Goal: Task Accomplishment & Management: Complete application form

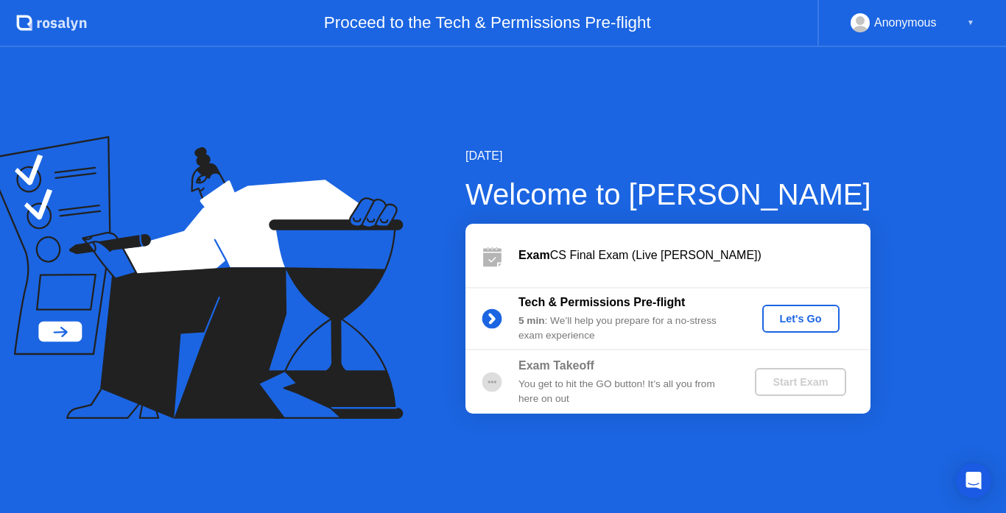
click at [778, 317] on div "Let's Go" at bounding box center [801, 319] width 66 height 12
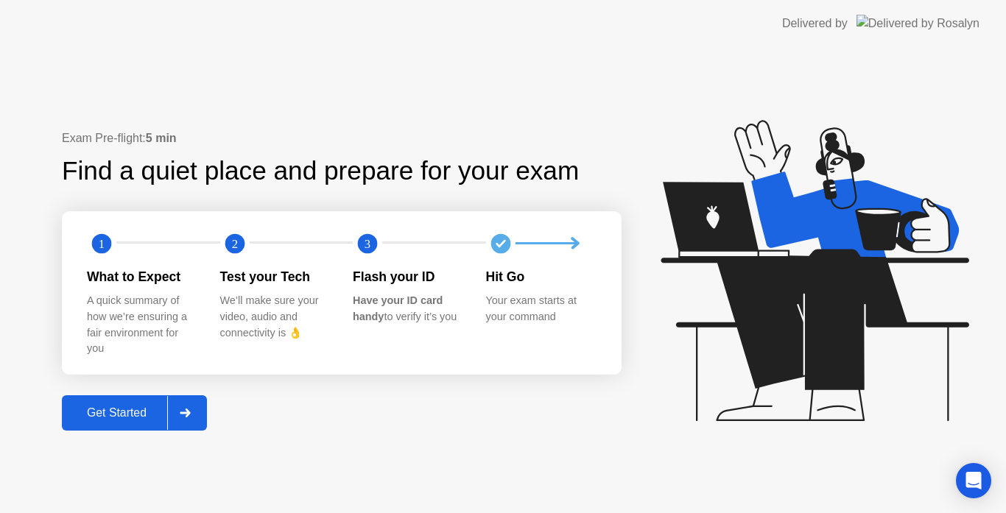
click at [135, 426] on button "Get Started" at bounding box center [134, 412] width 145 height 35
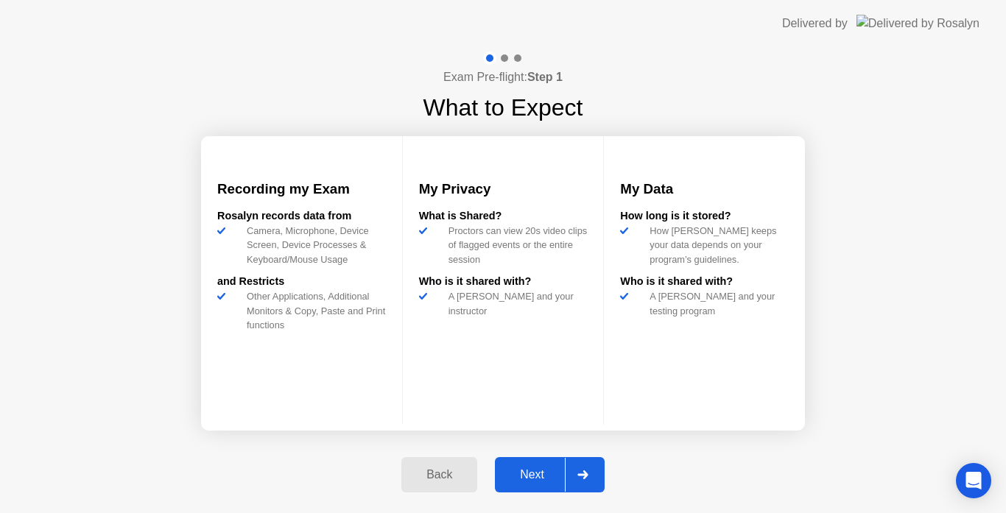
click at [522, 474] on div "Next" at bounding box center [532, 474] width 66 height 13
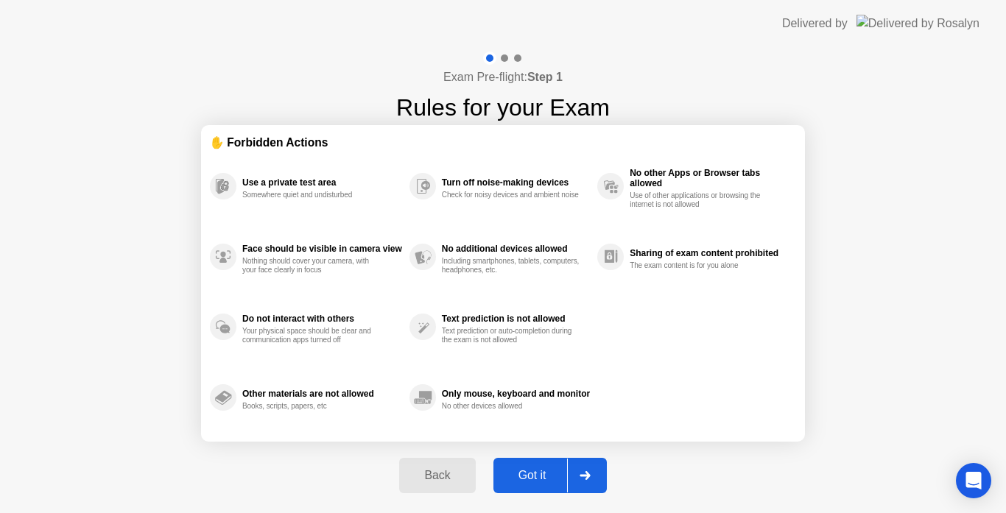
click at [522, 474] on div "Got it" at bounding box center [532, 475] width 69 height 13
select select "Available cameras"
select select "Available speakers"
select select "Available microphones"
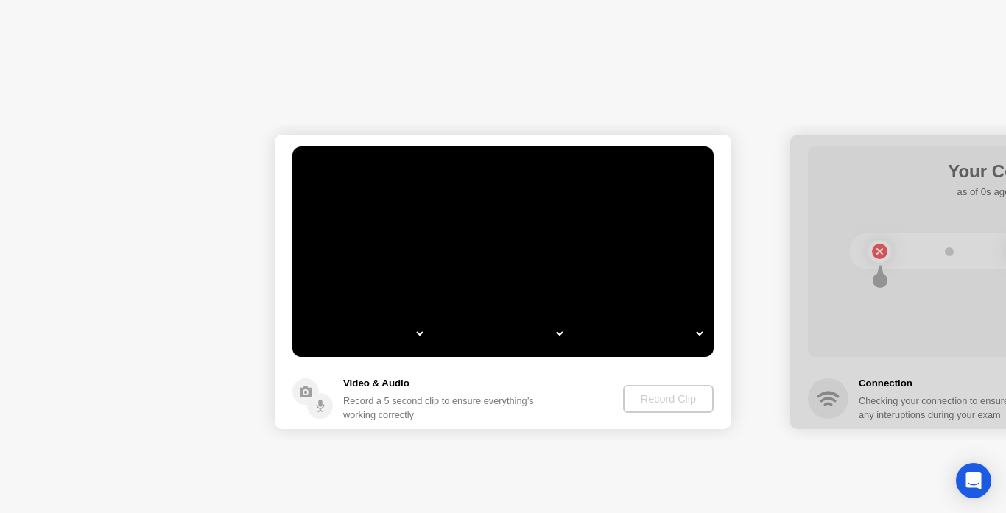
select select "*"
select select "**********"
select select "*******"
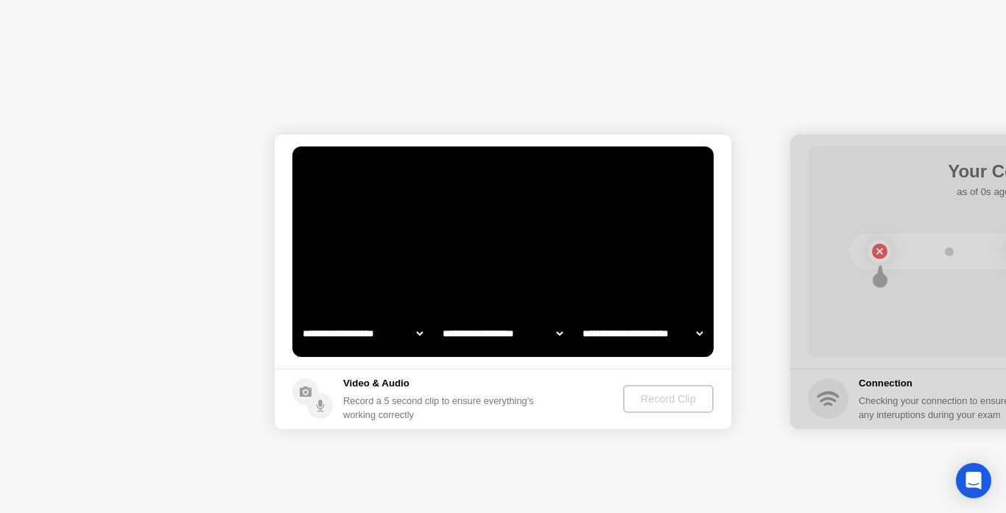
select select "*******"
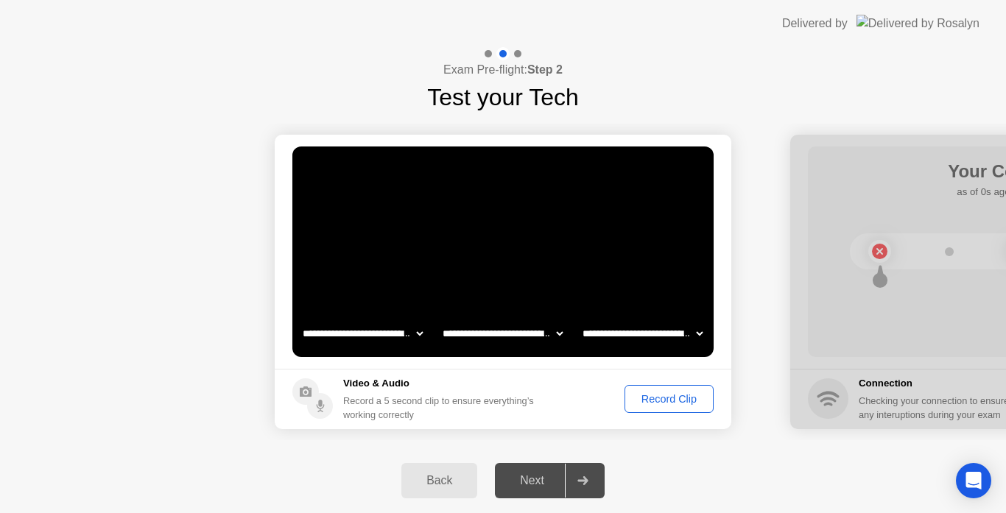
click at [641, 404] on div "Record Clip" at bounding box center [669, 399] width 79 height 12
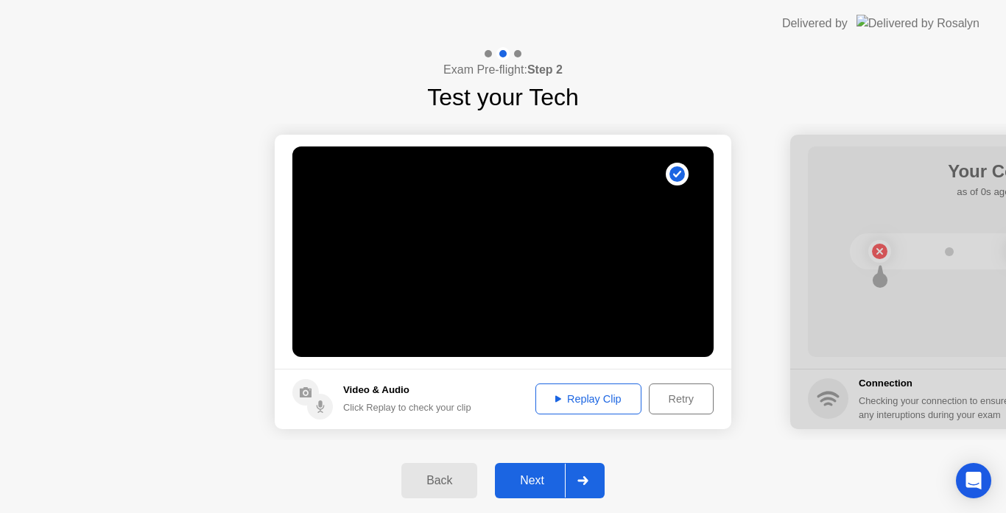
click at [522, 483] on div "Next" at bounding box center [532, 480] width 66 height 13
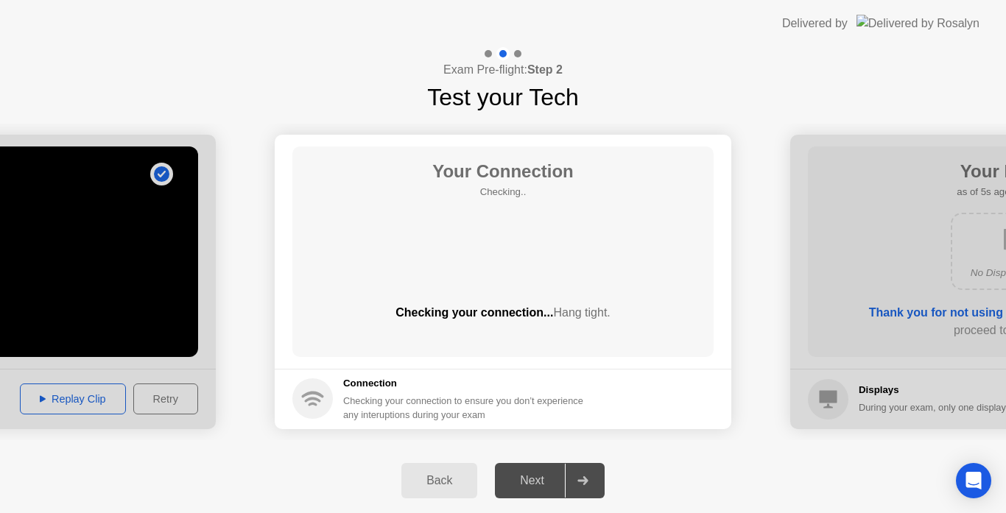
click at [859, 367] on div at bounding box center [1018, 282] width 457 height 295
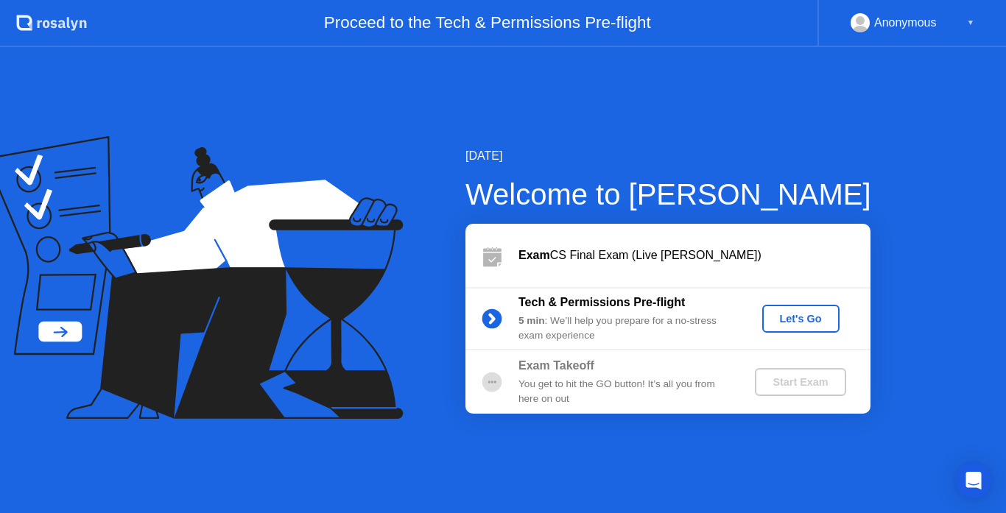
click at [783, 314] on div "Let's Go" at bounding box center [801, 319] width 66 height 12
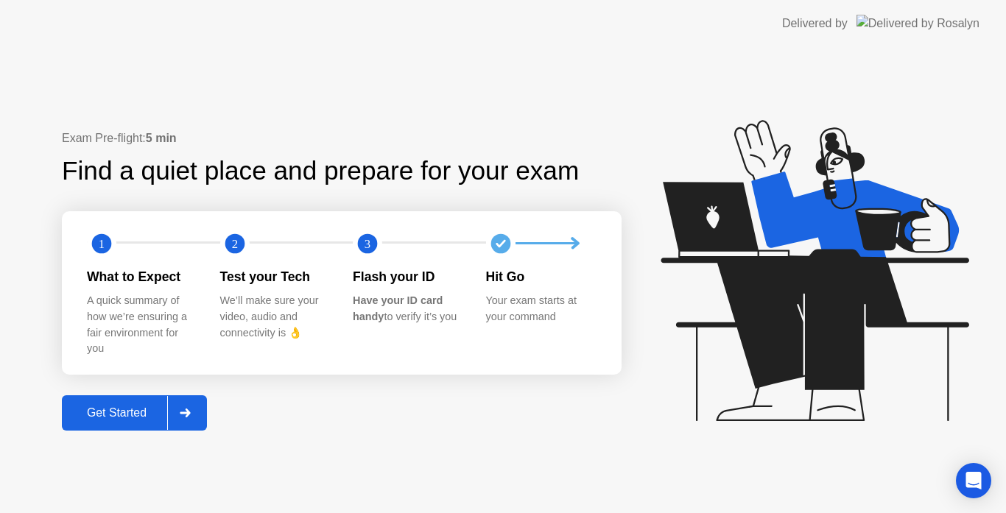
click at [110, 398] on button "Get Started" at bounding box center [134, 412] width 145 height 35
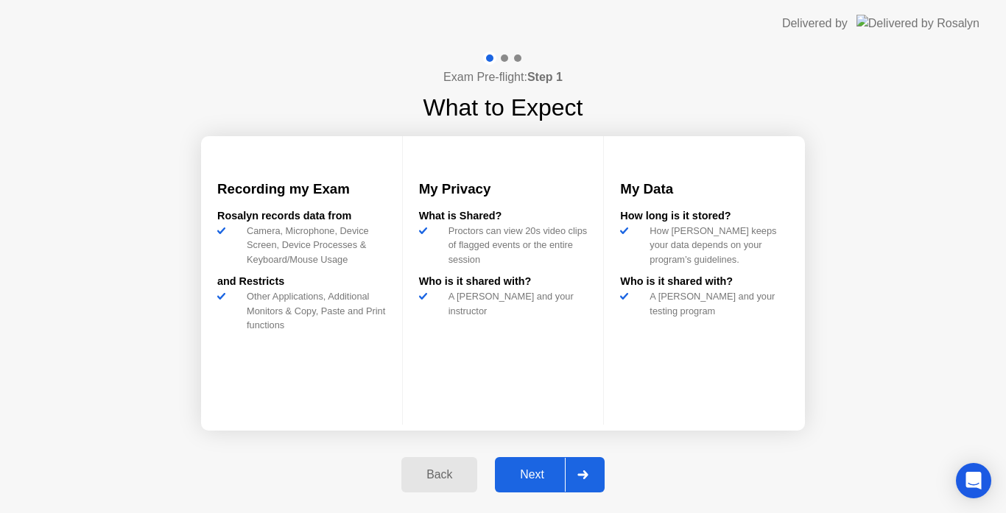
click at [524, 482] on div "Next" at bounding box center [532, 474] width 66 height 13
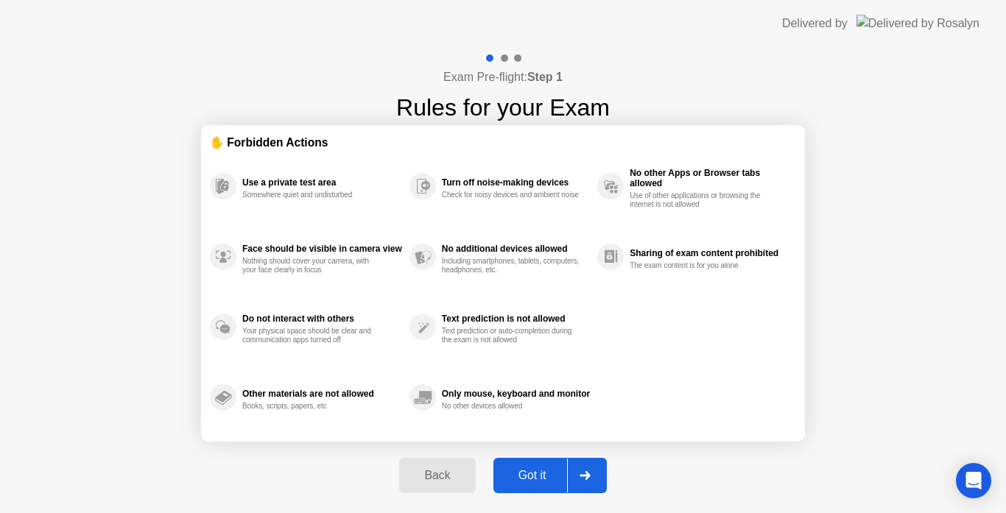
click at [524, 482] on div "Got it" at bounding box center [532, 475] width 69 height 13
select select "Available cameras"
select select "Available speakers"
select select "Available microphones"
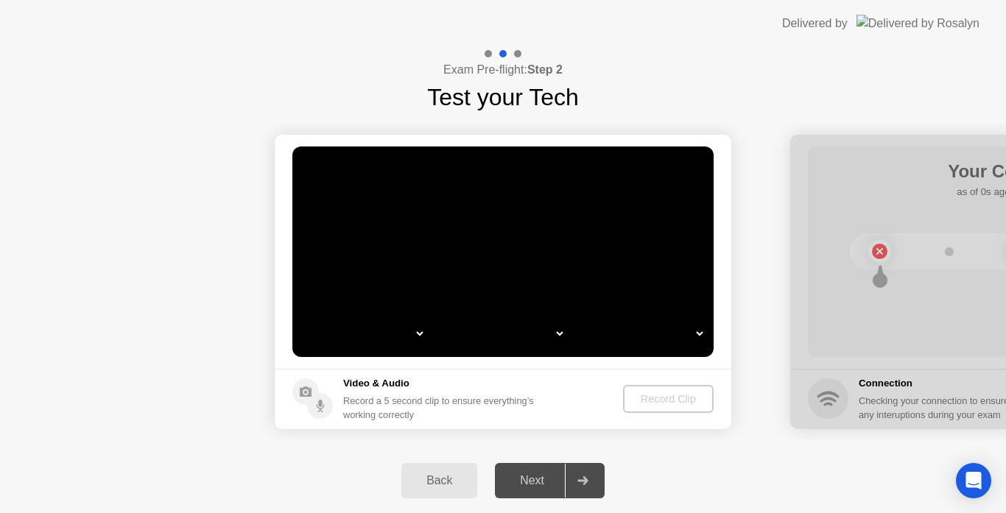
select select "**********"
select select "*******"
click at [524, 483] on div "Next" at bounding box center [532, 480] width 66 height 13
click at [444, 478] on div "Back" at bounding box center [439, 480] width 67 height 13
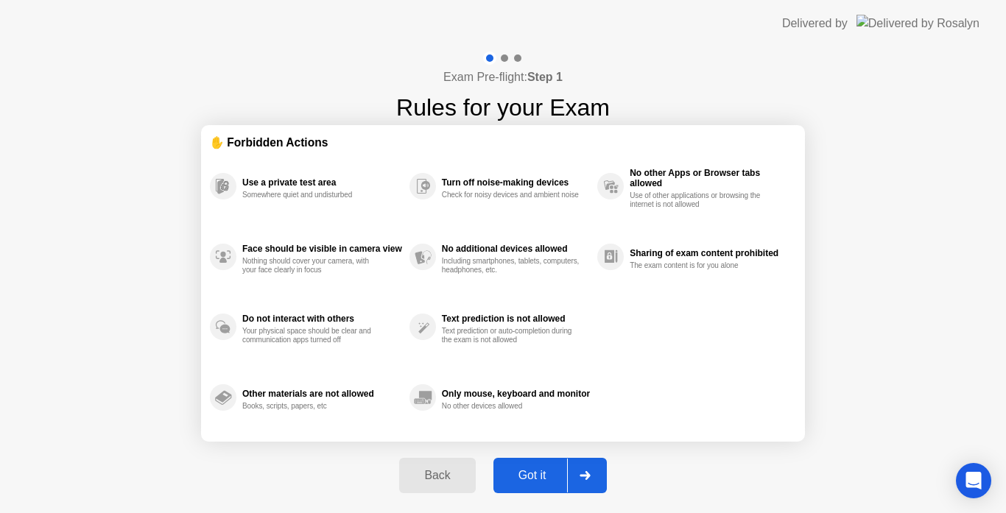
click at [522, 486] on button "Got it" at bounding box center [549, 475] width 113 height 35
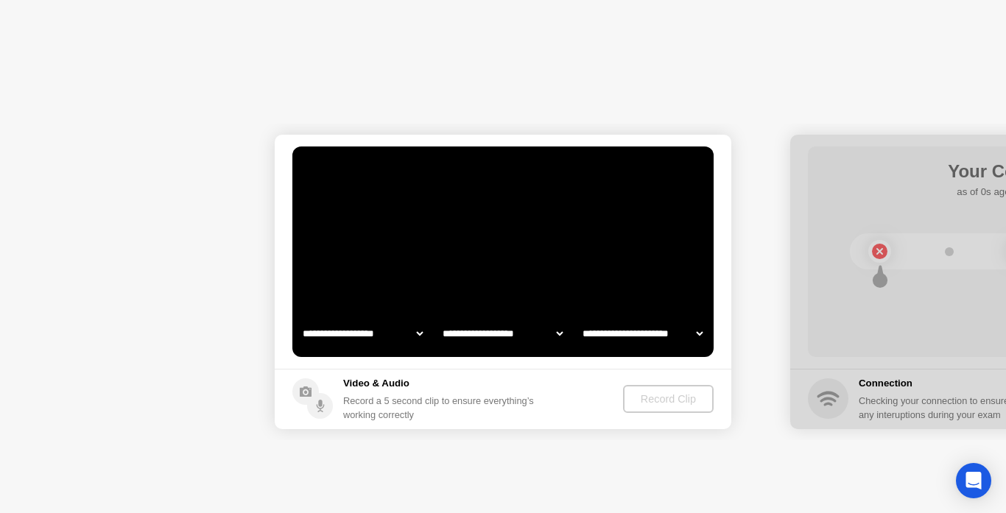
select select "**********"
select select "*******"
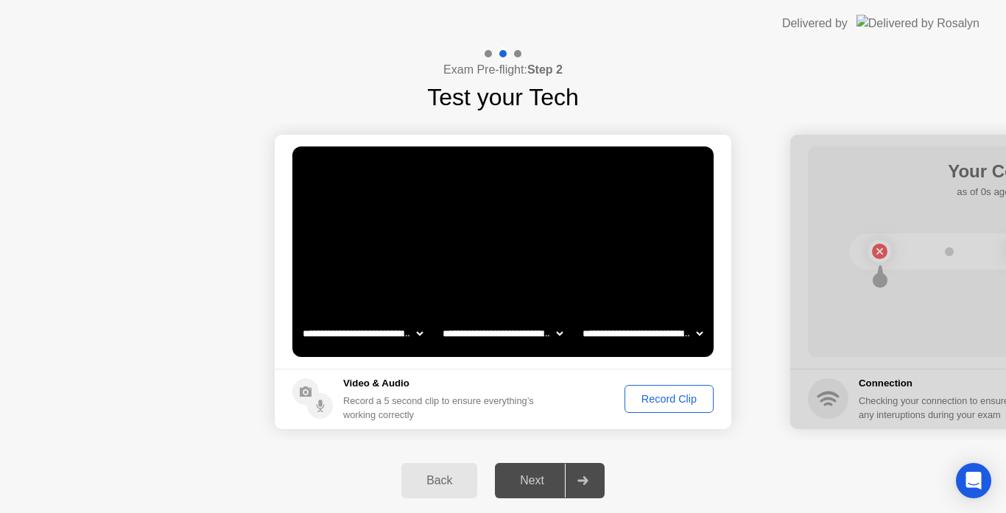
click at [648, 403] on div "Record Clip" at bounding box center [669, 399] width 79 height 12
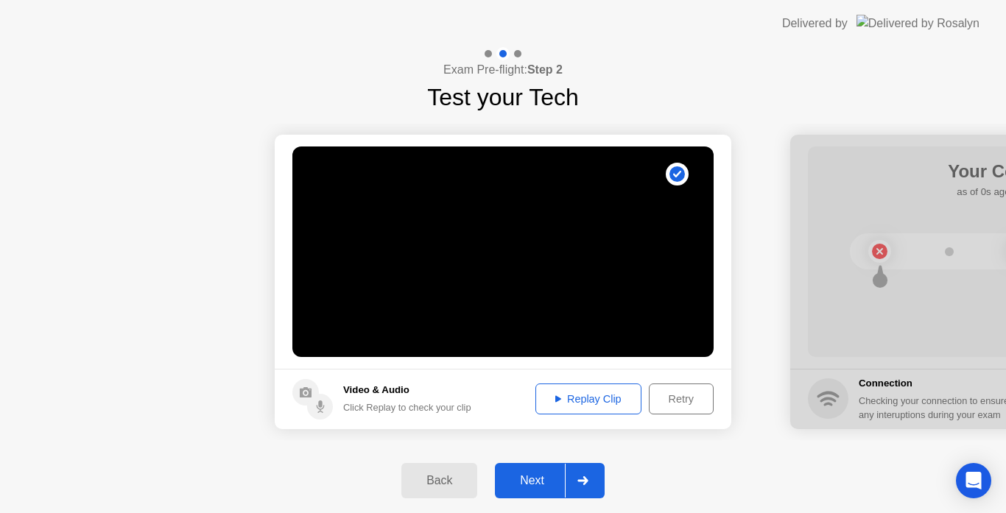
click at [542, 485] on div "Next" at bounding box center [532, 480] width 66 height 13
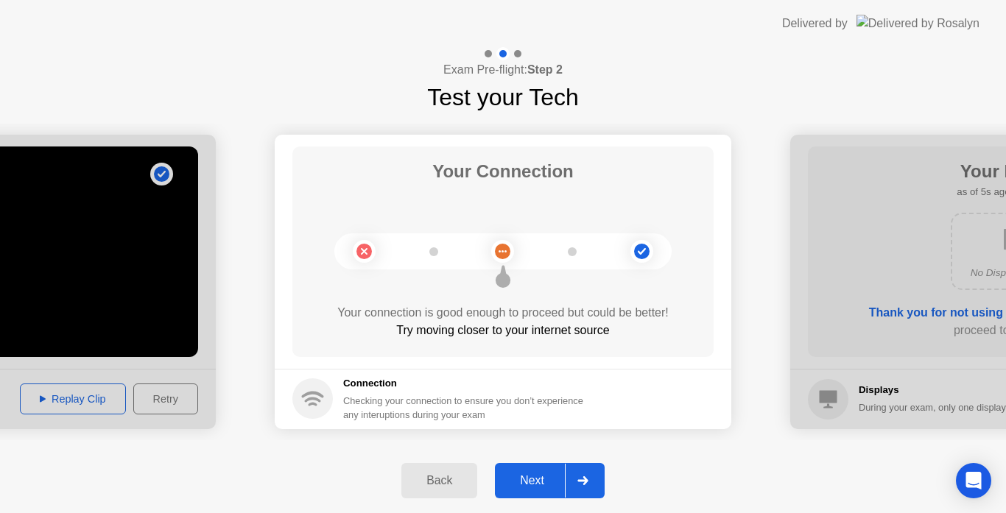
click at [542, 485] on div "Next" at bounding box center [532, 480] width 66 height 13
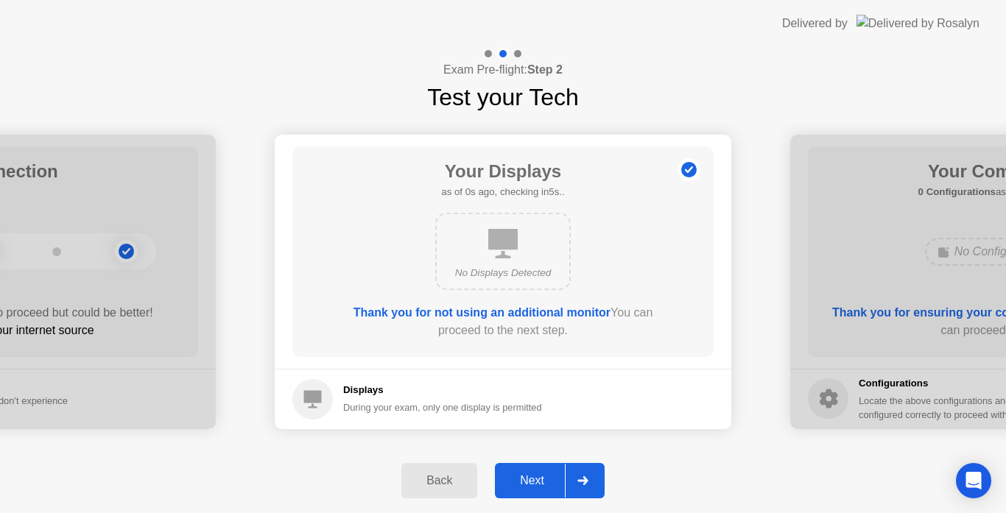
click at [542, 485] on div "Next" at bounding box center [532, 480] width 66 height 13
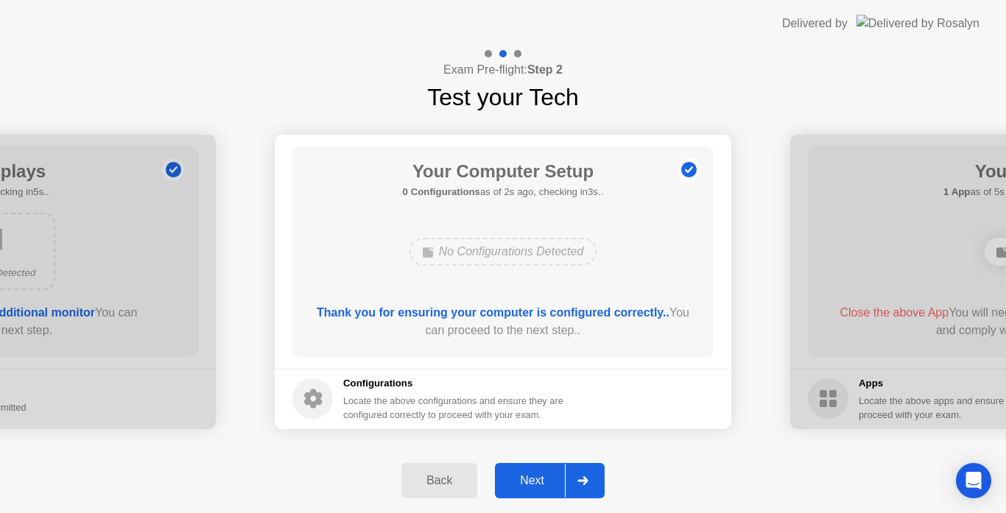
click at [542, 485] on div "Next" at bounding box center [532, 480] width 66 height 13
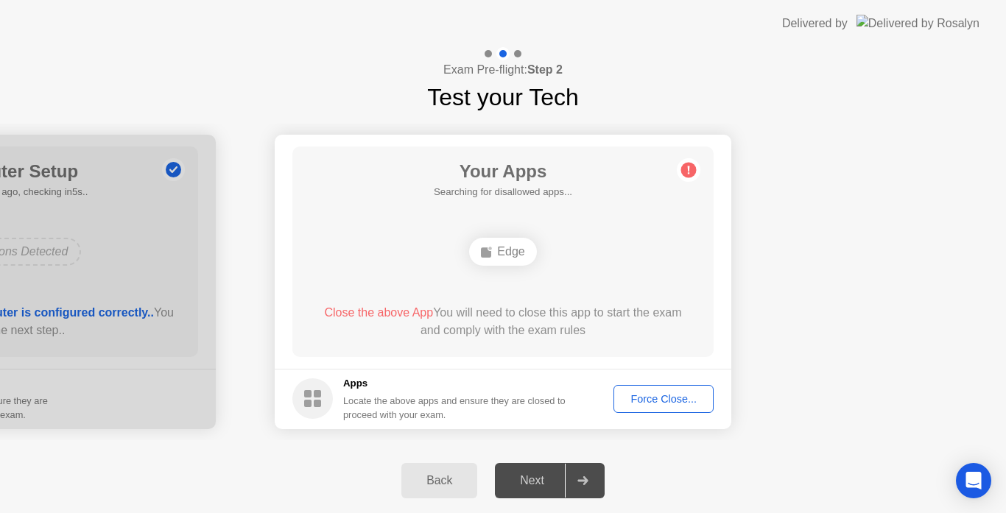
click at [673, 405] on div "Force Close..." at bounding box center [664, 399] width 90 height 12
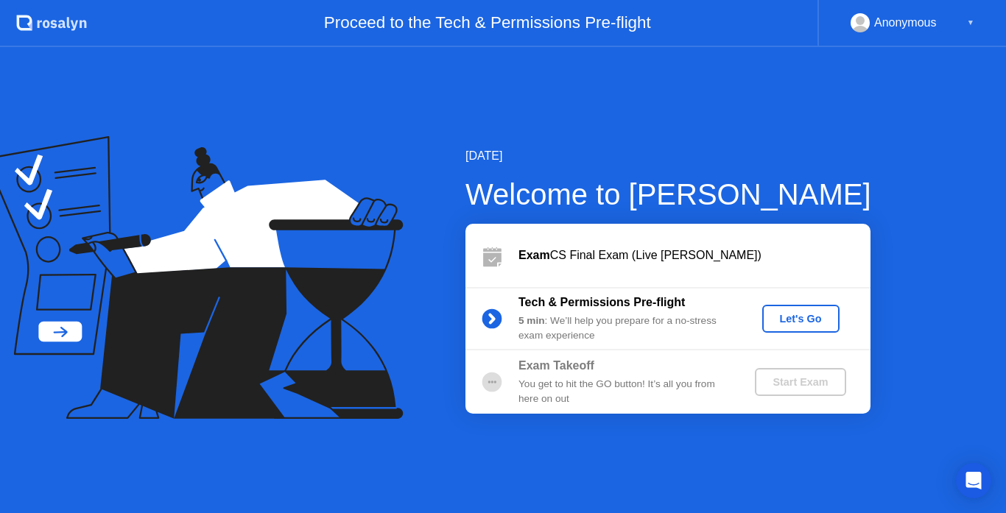
click at [797, 324] on div "Let's Go" at bounding box center [801, 319] width 66 height 12
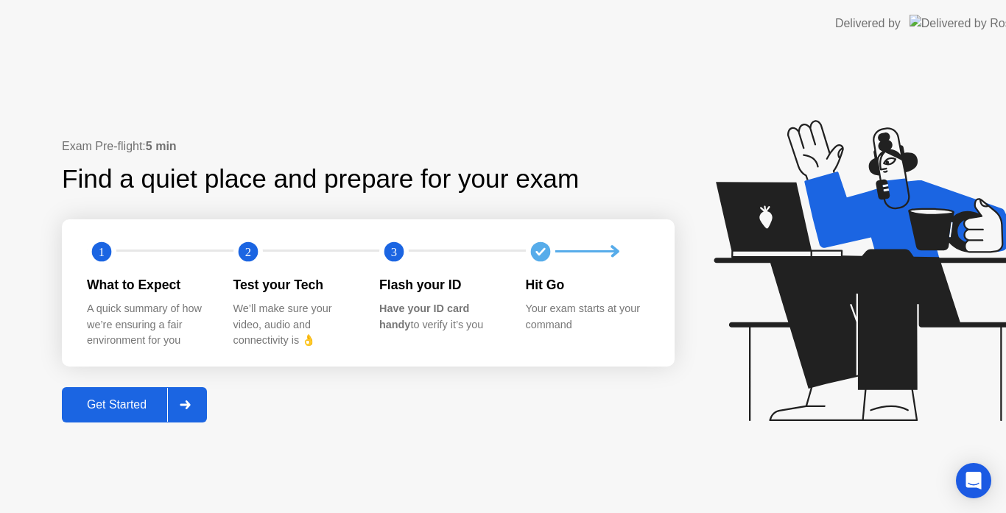
click at [121, 402] on button "Get Started" at bounding box center [134, 404] width 145 height 35
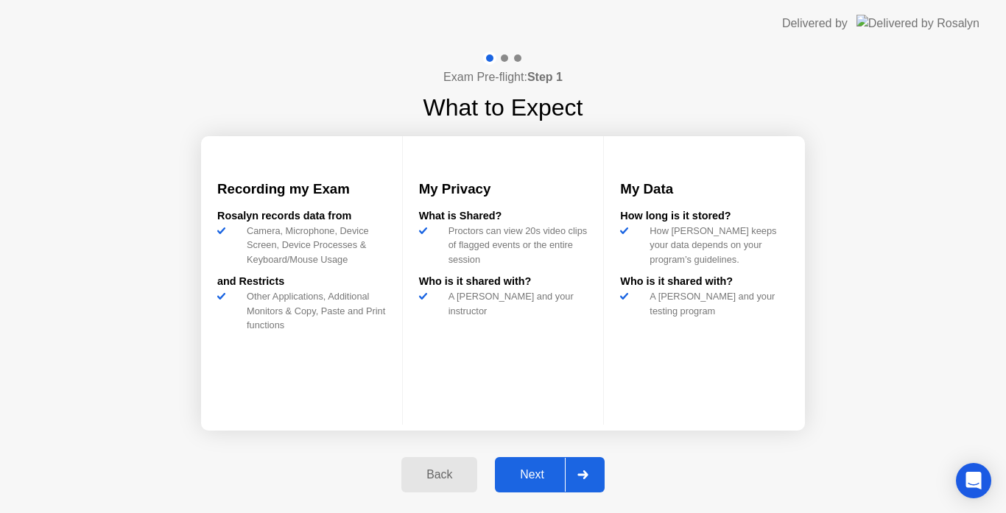
click at [533, 482] on div "Next" at bounding box center [532, 474] width 66 height 13
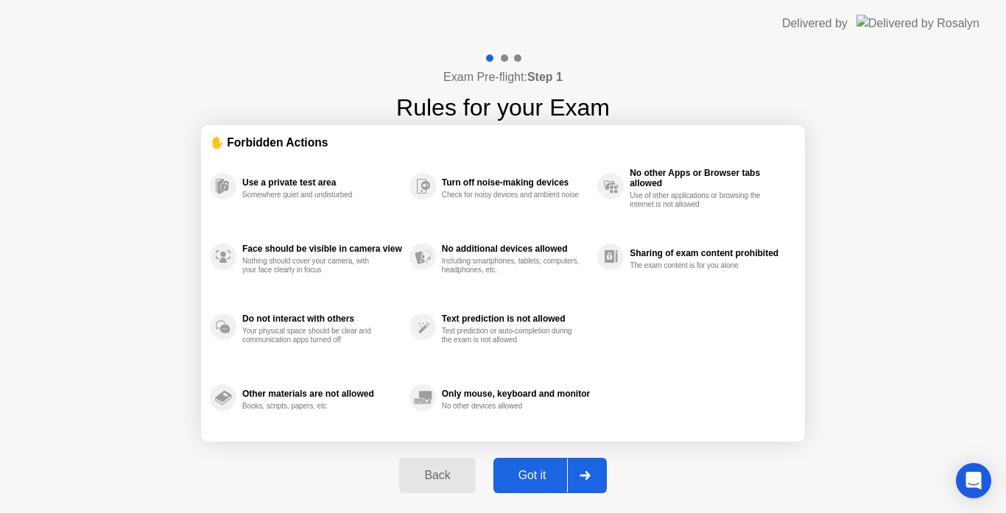
click at [533, 482] on div "Got it" at bounding box center [532, 475] width 69 height 13
select select "Available cameras"
select select "Available speakers"
select select "Available microphones"
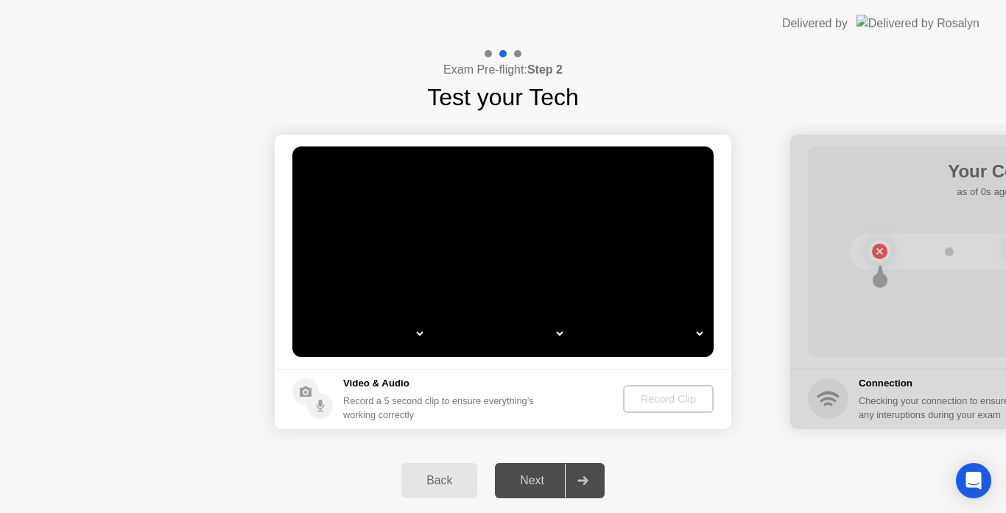
select select "**********"
select select "*******"
click at [420, 496] on button "Back" at bounding box center [439, 480] width 76 height 35
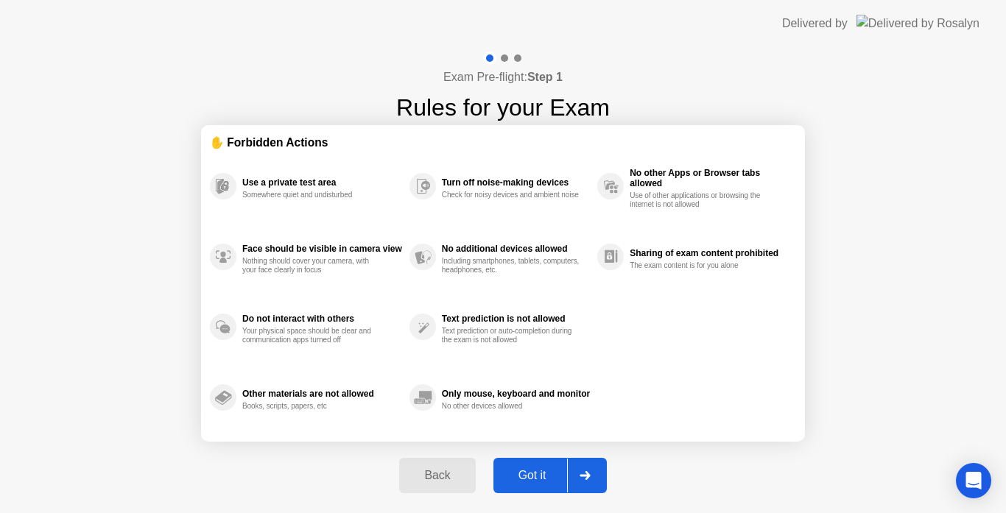
click at [513, 485] on button "Got it" at bounding box center [549, 475] width 113 height 35
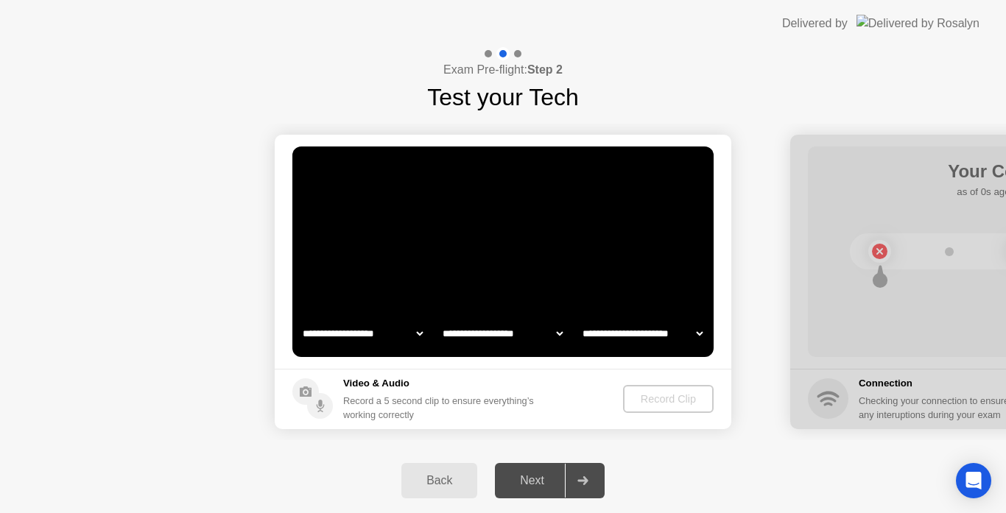
select select "**********"
select select "*******"
click at [636, 400] on div "Record Clip" at bounding box center [669, 399] width 79 height 12
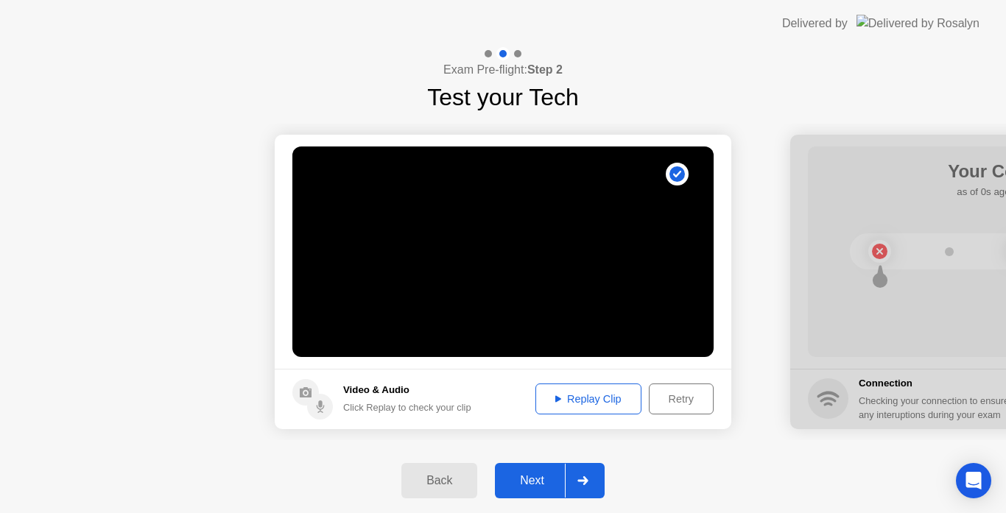
click at [530, 478] on div "Next" at bounding box center [532, 480] width 66 height 13
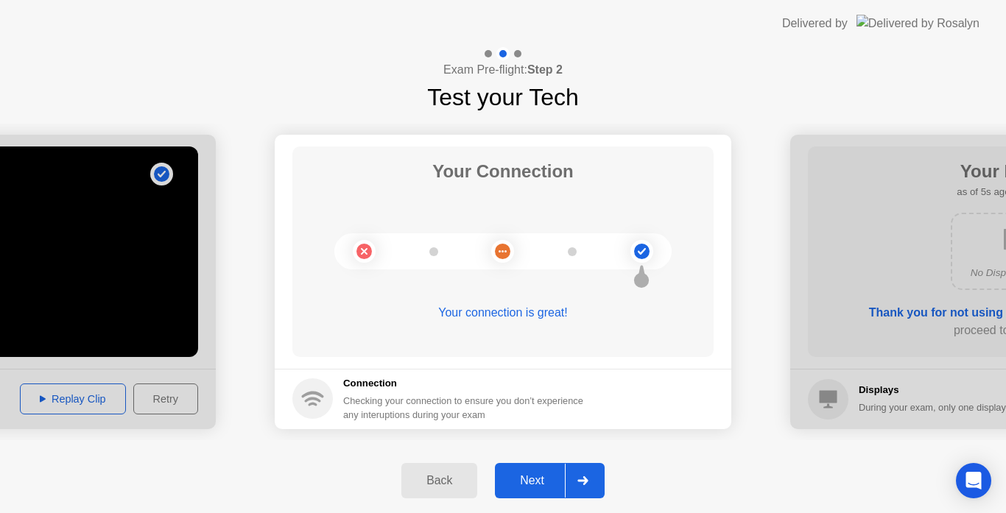
click at [530, 478] on div "Next" at bounding box center [532, 480] width 66 height 13
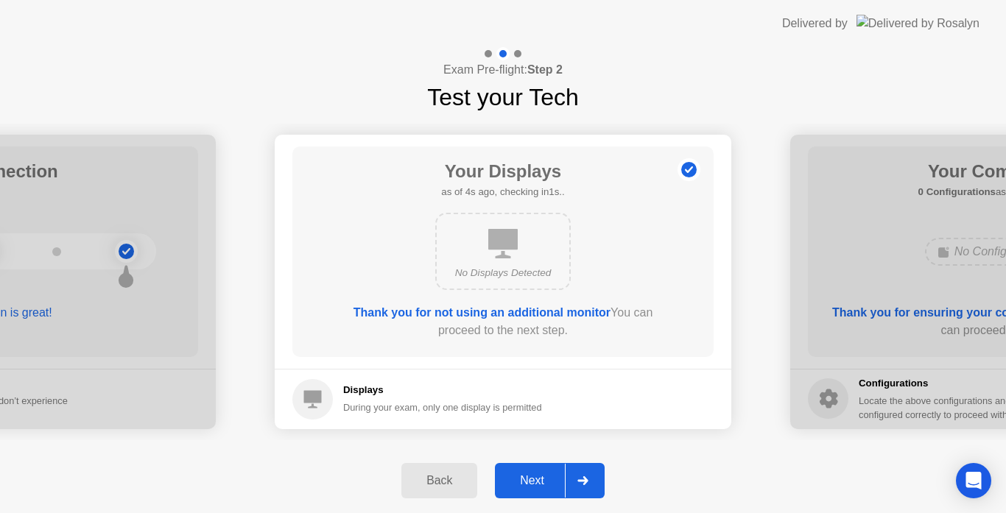
click at [530, 478] on div "Next" at bounding box center [532, 480] width 66 height 13
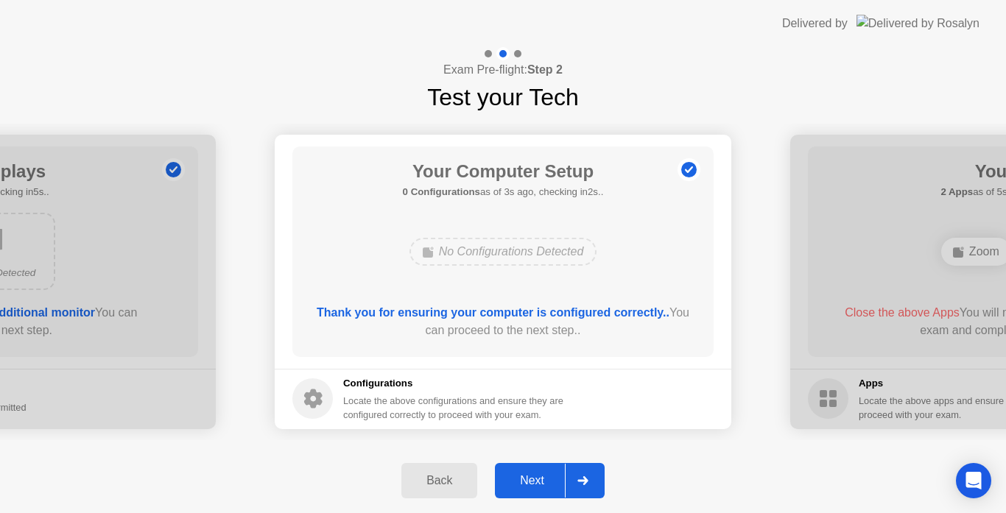
click at [530, 478] on div "Next" at bounding box center [532, 480] width 66 height 13
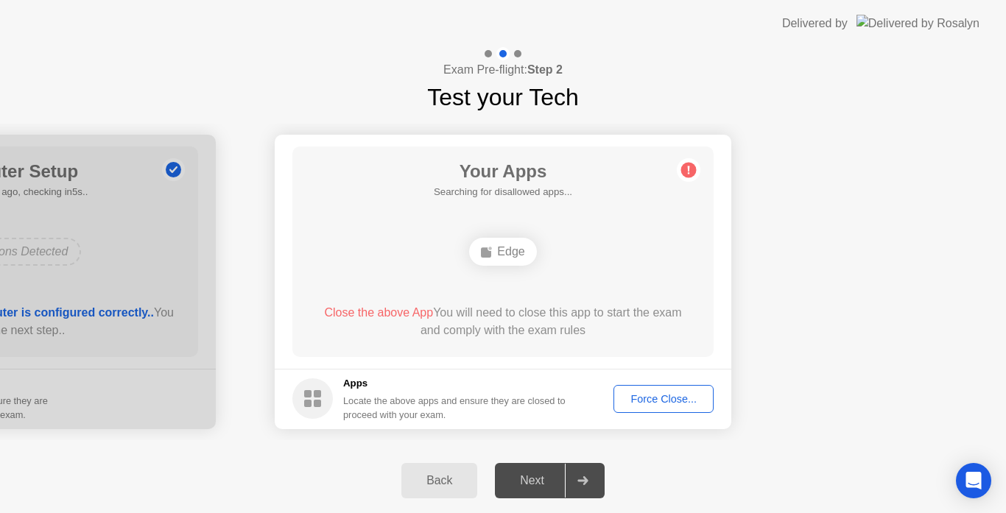
click at [648, 401] on div "Force Close..." at bounding box center [664, 399] width 90 height 12
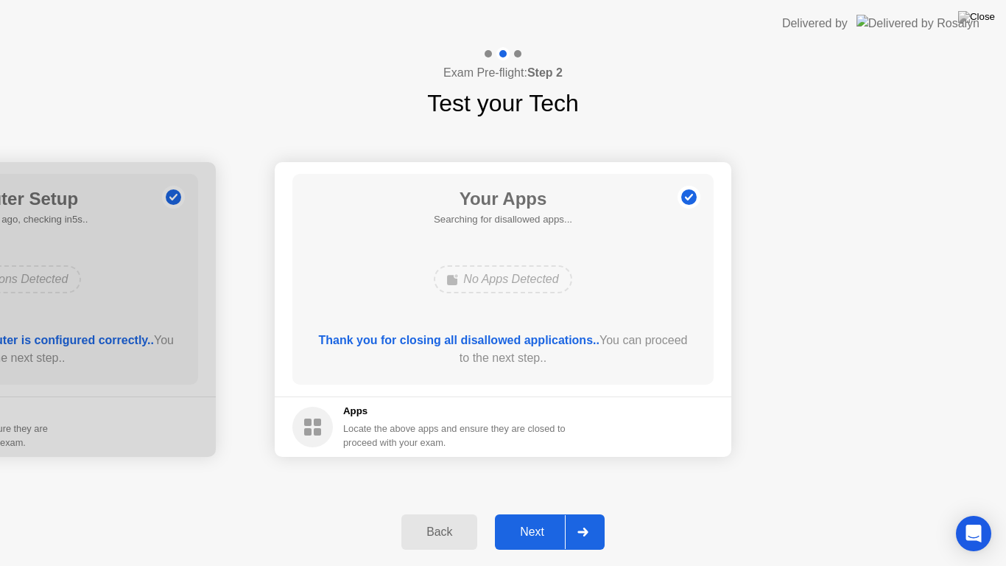
click at [543, 513] on div "Next" at bounding box center [532, 531] width 66 height 13
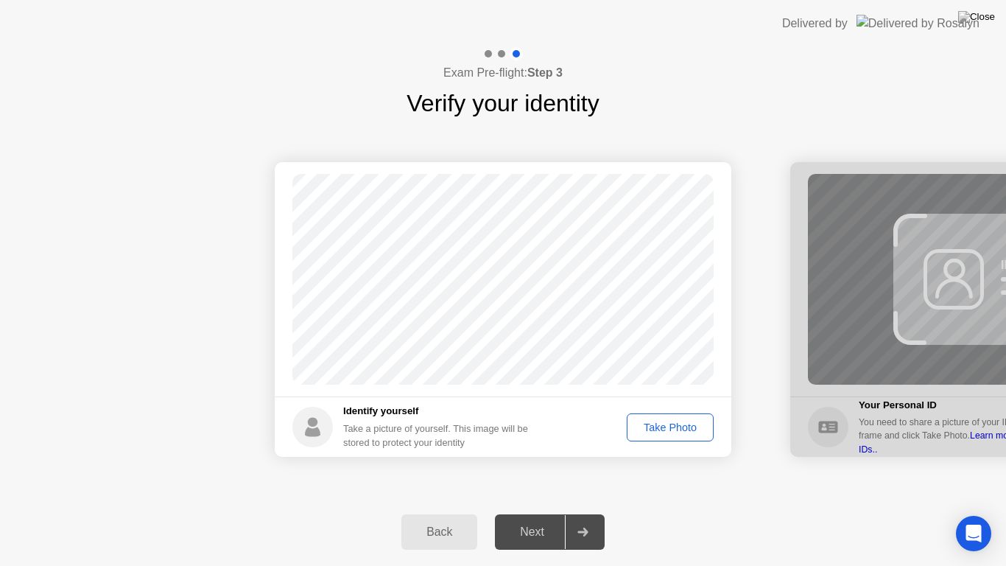
click at [600, 443] on footer "Identify yourself Take a picture of yourself. This image will be stored to prot…" at bounding box center [503, 426] width 457 height 60
click at [644, 422] on div "Take Photo" at bounding box center [670, 427] width 77 height 12
click at [538, 513] on div "Next" at bounding box center [532, 531] width 66 height 13
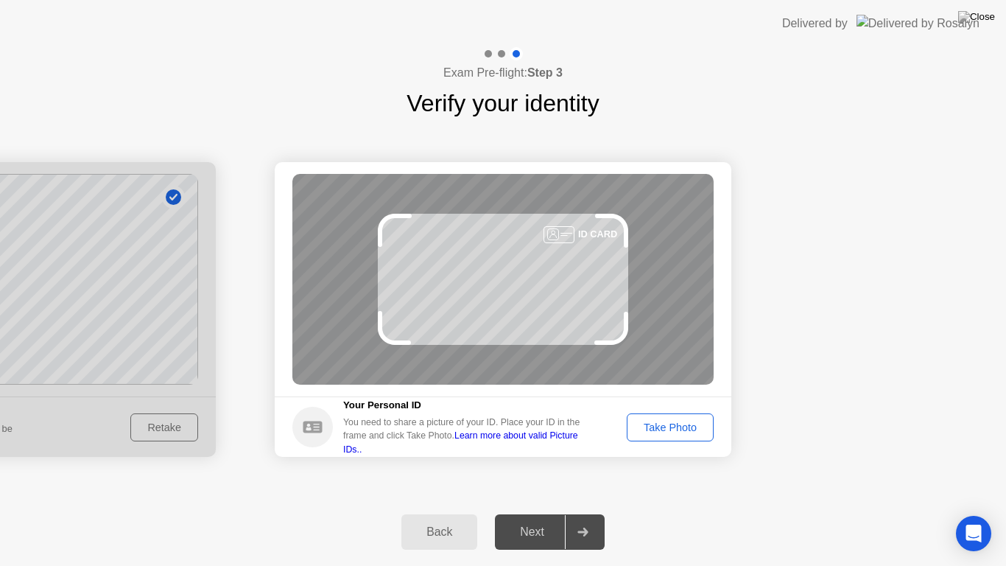
click at [658, 429] on div "Take Photo" at bounding box center [670, 427] width 77 height 12
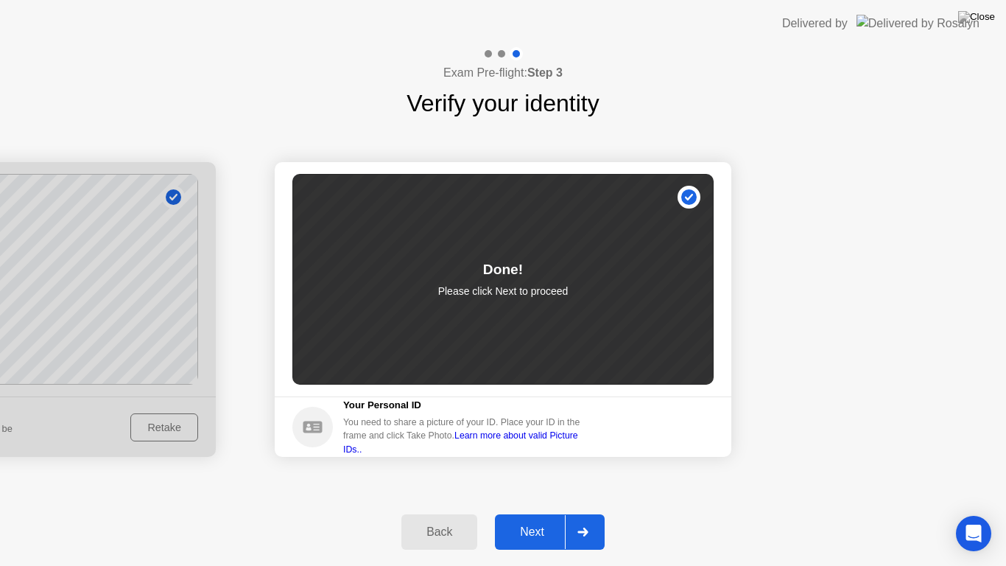
click at [535, 513] on div "Next" at bounding box center [532, 531] width 66 height 13
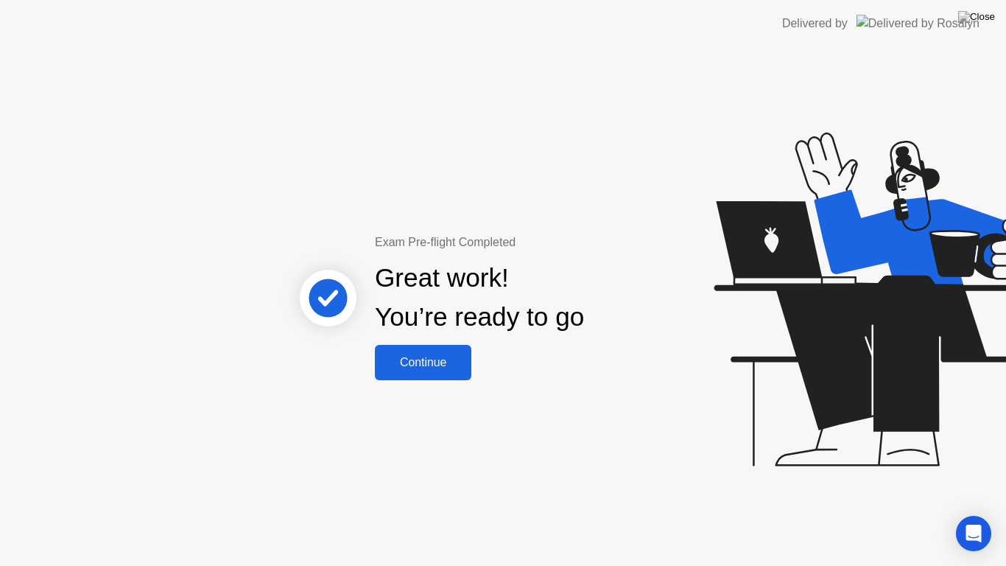
click at [426, 359] on div "Continue" at bounding box center [423, 362] width 88 height 13
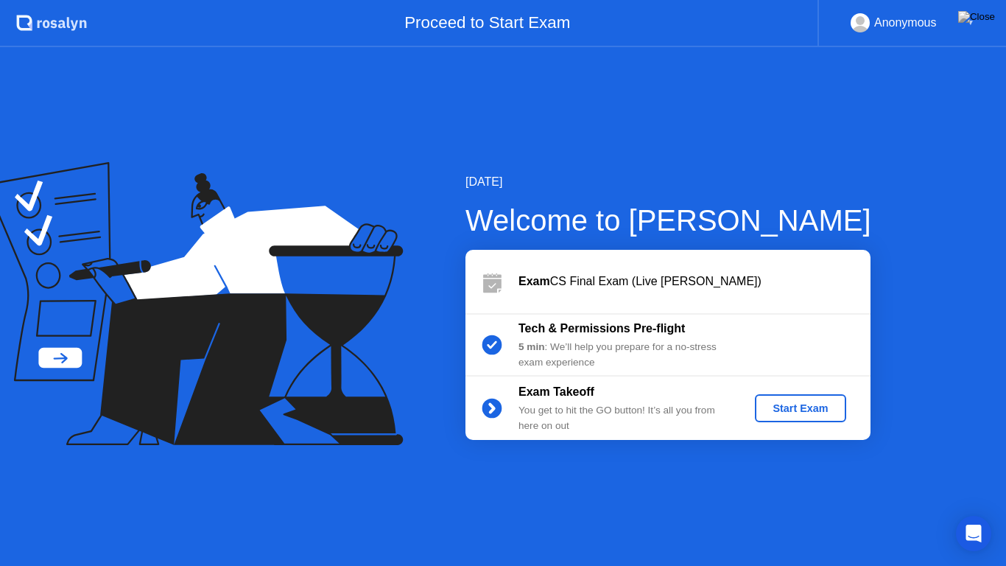
click at [775, 402] on div "Start Exam" at bounding box center [800, 408] width 79 height 12
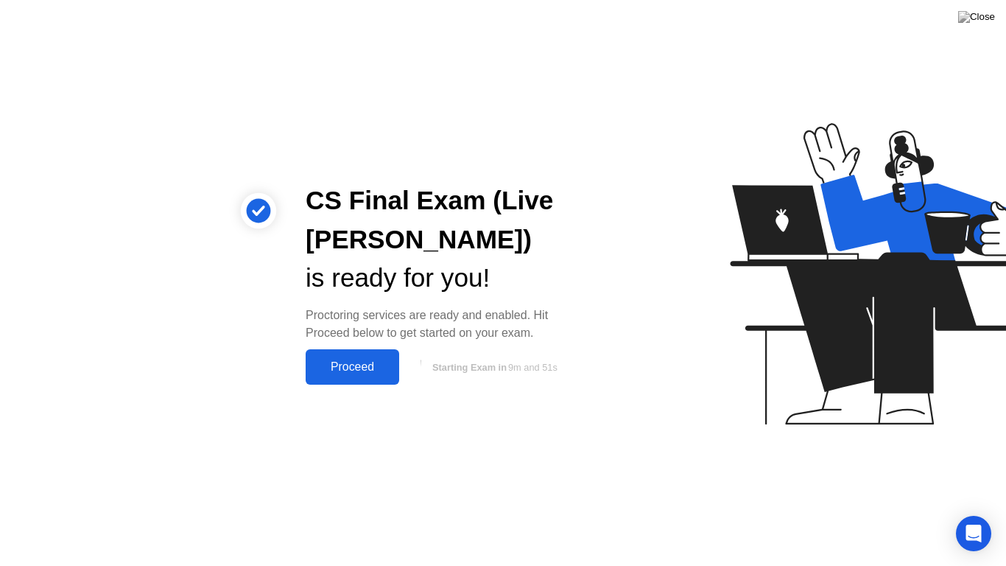
click at [323, 363] on div "Proceed" at bounding box center [352, 366] width 85 height 13
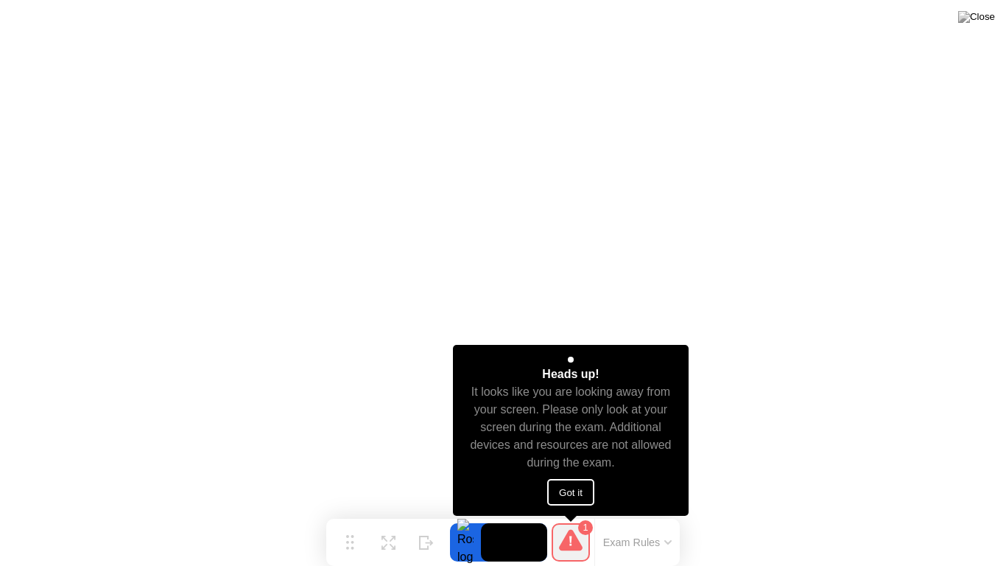
click at [572, 490] on button "Got it" at bounding box center [570, 492] width 47 height 27
click at [563, 493] on button "Got it" at bounding box center [570, 492] width 47 height 27
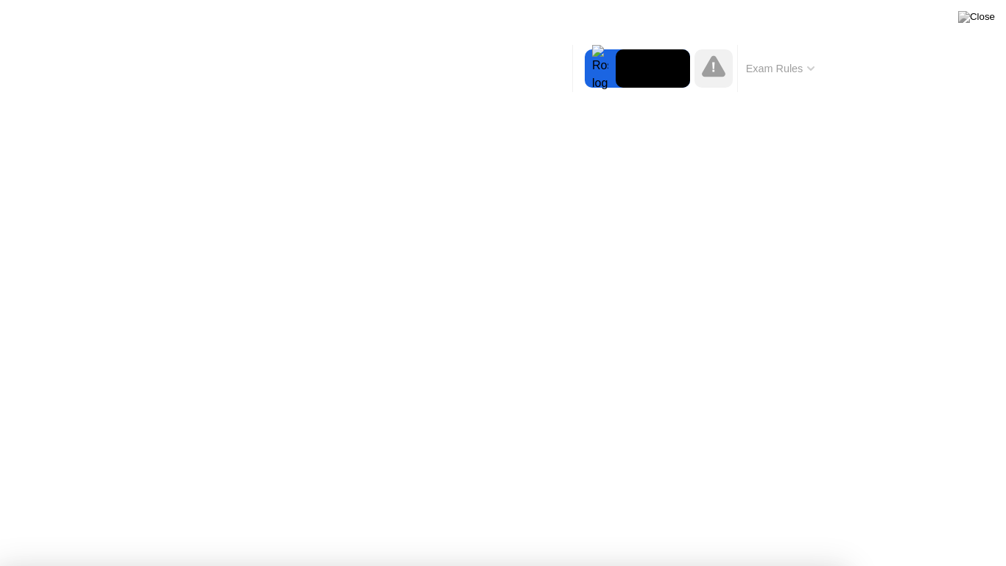
click at [784, 513] on div at bounding box center [503, 566] width 1006 height 0
click at [813, 513] on div at bounding box center [503, 566] width 1006 height 0
click at [780, 513] on div at bounding box center [503, 566] width 1006 height 0
click at [937, 513] on div at bounding box center [503, 566] width 1006 height 0
click at [783, 513] on div at bounding box center [503, 566] width 1006 height 0
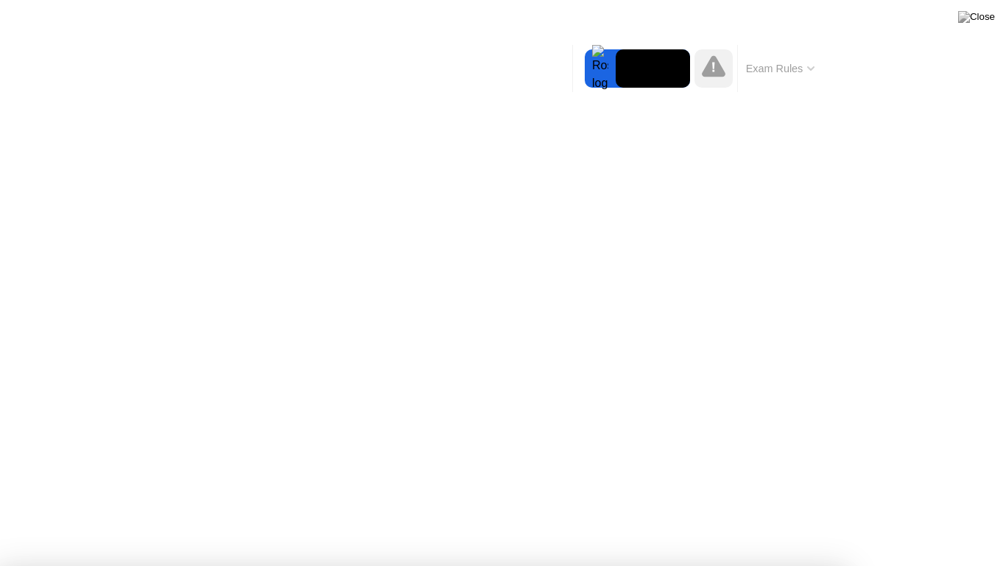
drag, startPoint x: 783, startPoint y: 540, endPoint x: 786, endPoint y: 549, distance: 9.8
click at [786, 513] on div at bounding box center [503, 566] width 1006 height 0
drag, startPoint x: 671, startPoint y: 543, endPoint x: 1005, endPoint y: 565, distance: 335.0
click at [792, 513] on div at bounding box center [503, 566] width 1006 height 0
drag, startPoint x: 529, startPoint y: 442, endPoint x: 560, endPoint y: 565, distance: 126.8
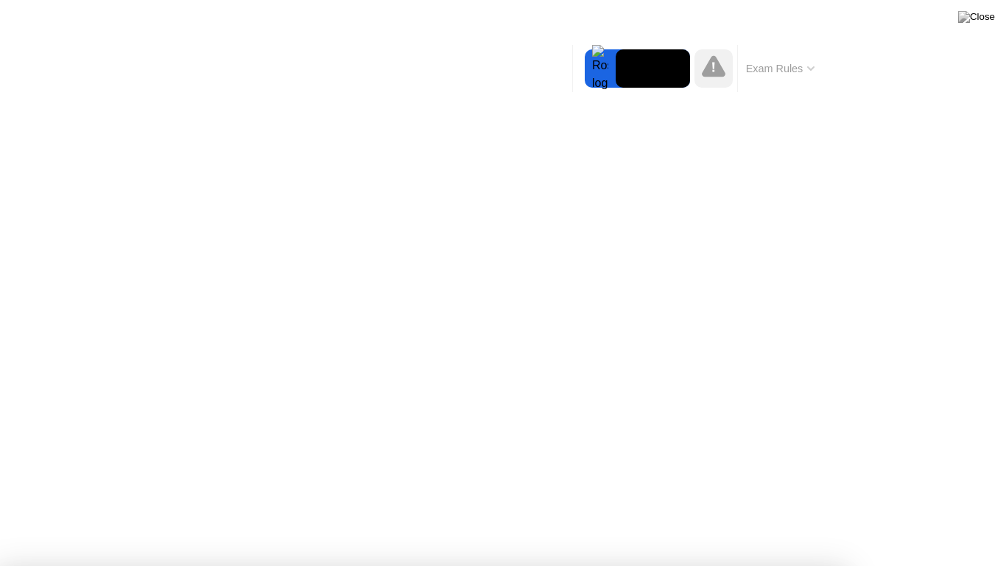
click at [812, 66] on icon at bounding box center [810, 68] width 7 height 4
